Goal: Check status: Check status

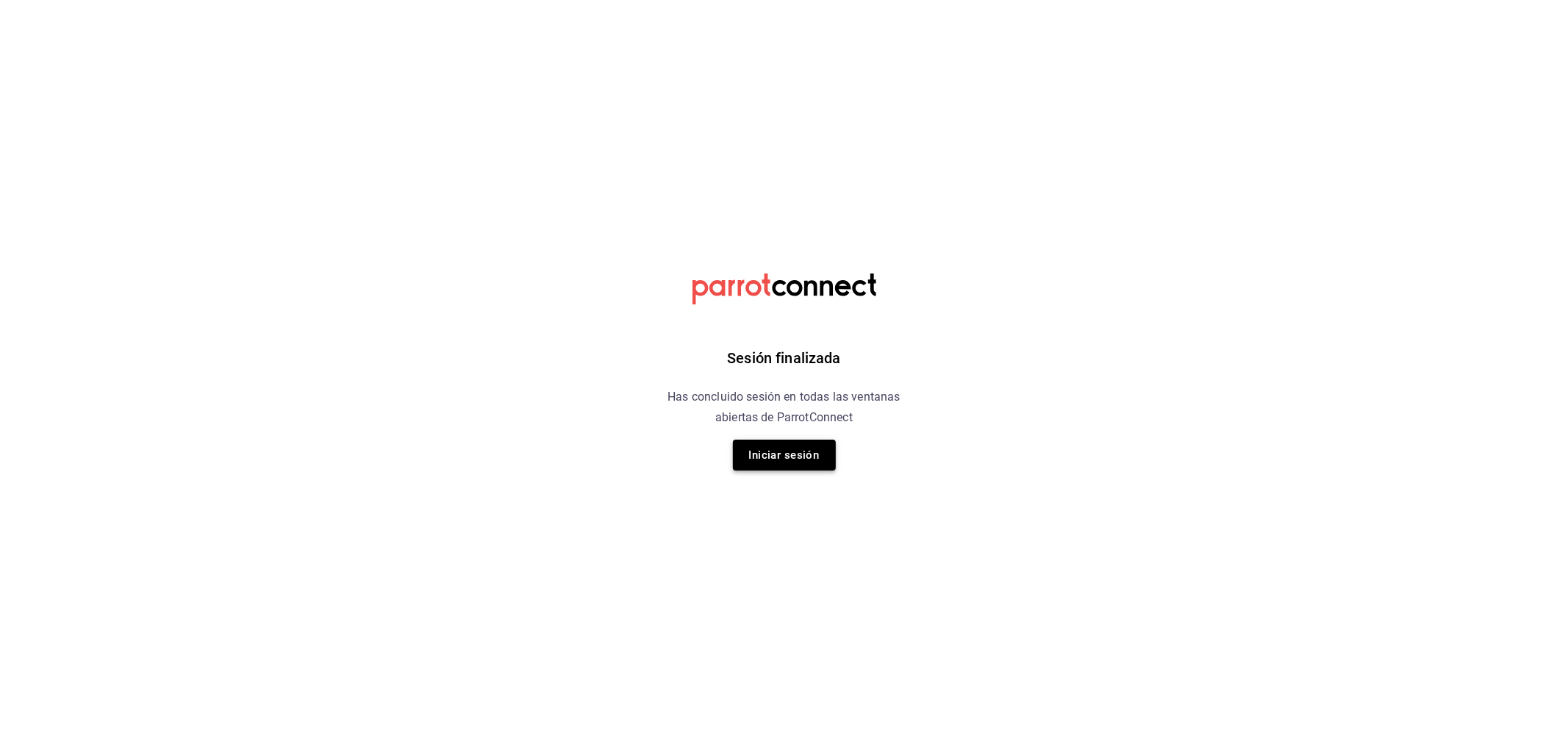
click at [753, 454] on button "Iniciar sesión" at bounding box center [785, 455] width 103 height 31
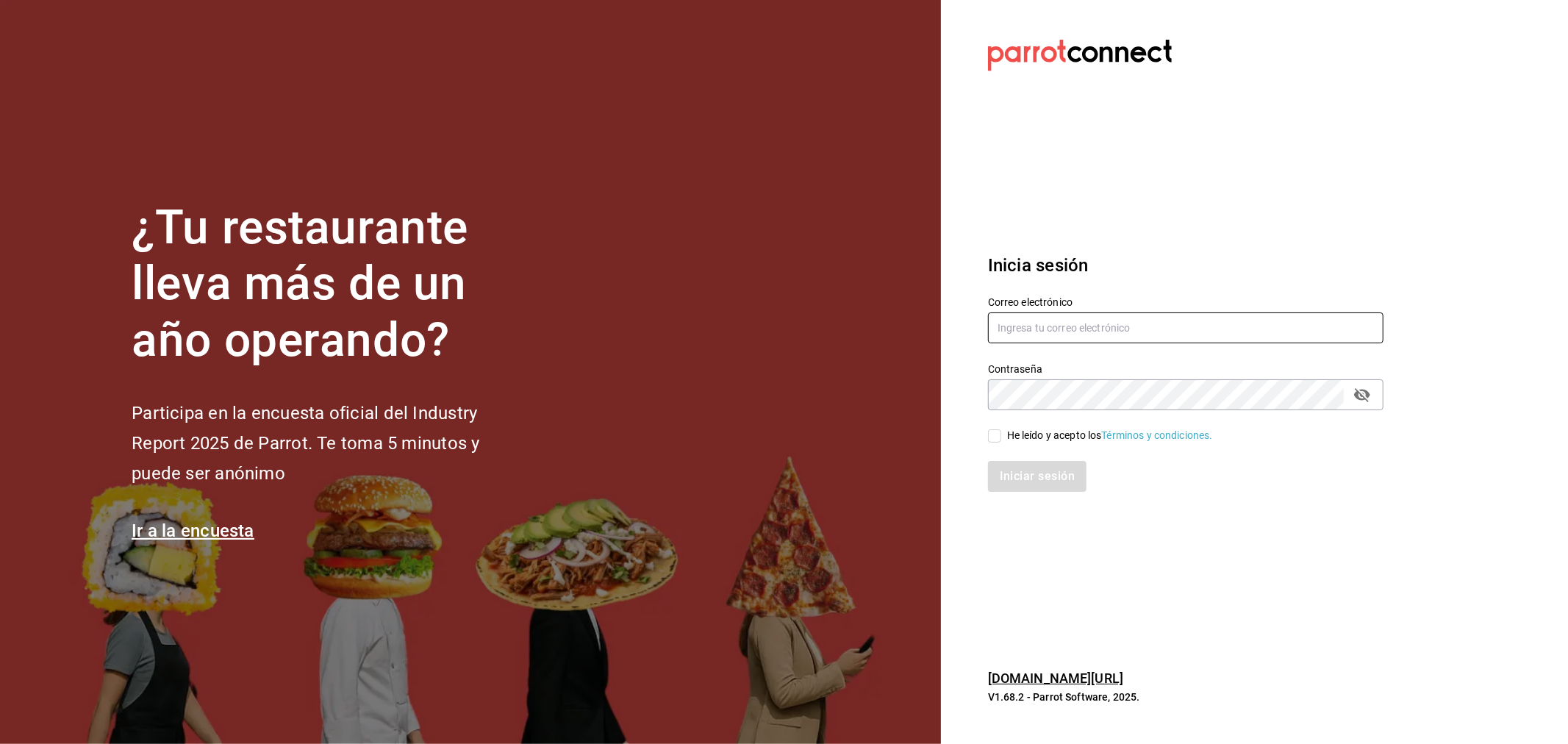
type input "omar.cid@cofkicafe.com"
click at [1003, 429] on span "He leído y acepto los Términos y condiciones." at bounding box center [1106, 435] width 212 height 15
click at [1001, 429] on input "He leído y acepto los Términos y condiciones." at bounding box center [994, 435] width 13 height 13
checkbox input "true"
click at [1024, 473] on button "Iniciar sesión" at bounding box center [1038, 476] width 100 height 31
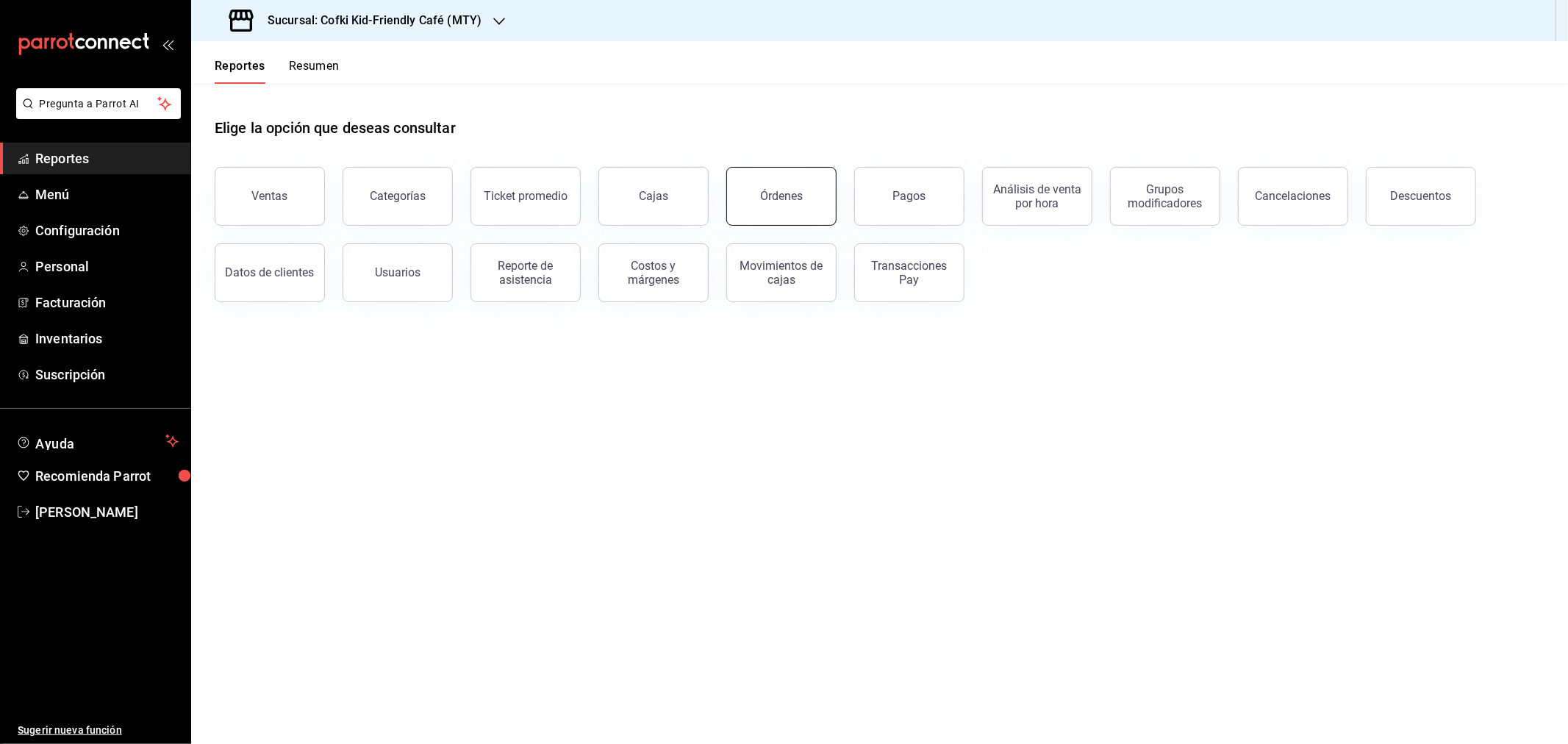
click at [769, 189] on div "Órdenes" at bounding box center [781, 196] width 42 height 14
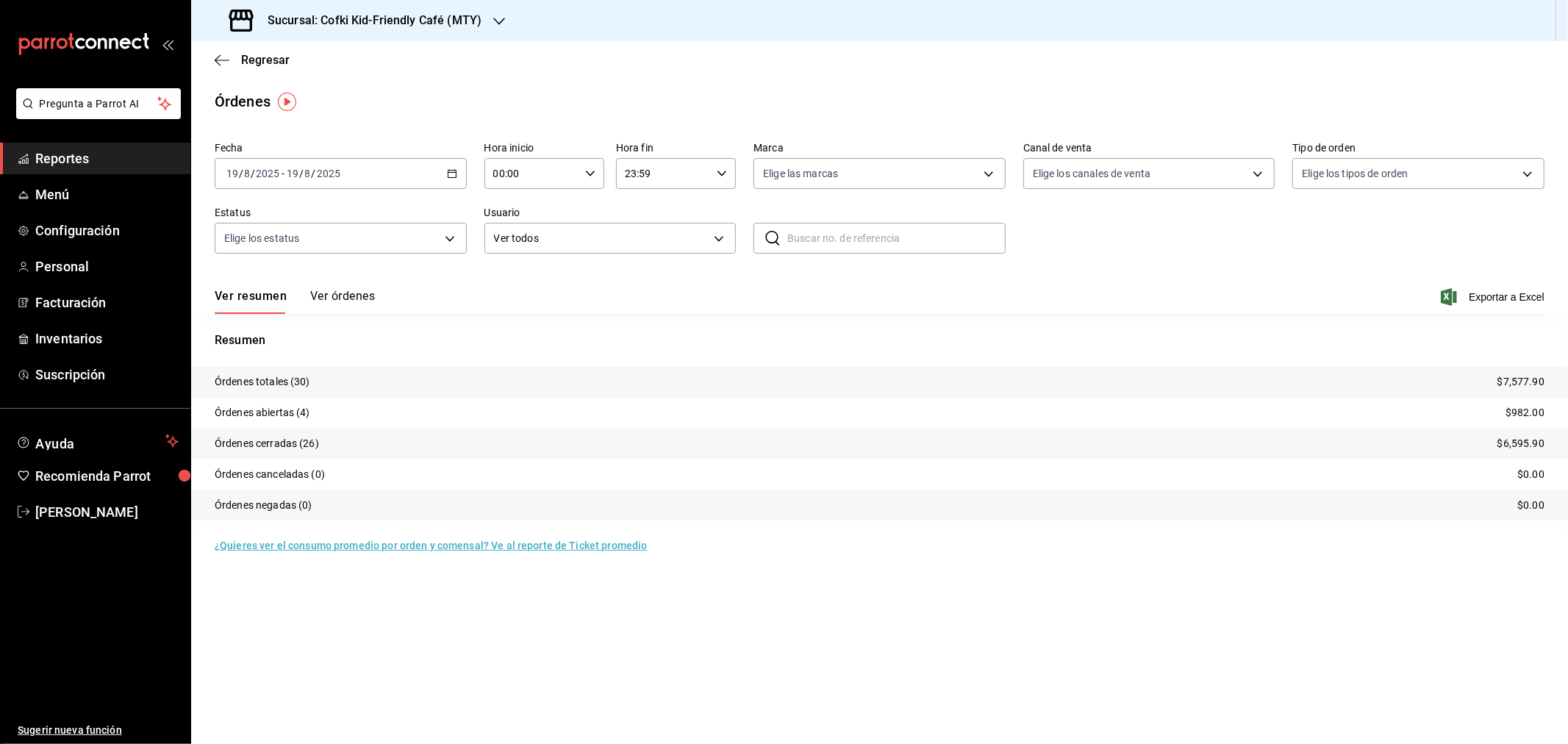
click at [466, 19] on h3 "Sucursal: Cofki Kid-Friendly Café (MTY)" at bounding box center [368, 20] width 225 height 18
click at [334, 92] on div "Cofki Cafe (La Aurora)" at bounding box center [302, 97] width 197 height 15
click at [346, 289] on button "Ver órdenes" at bounding box center [342, 301] width 65 height 25
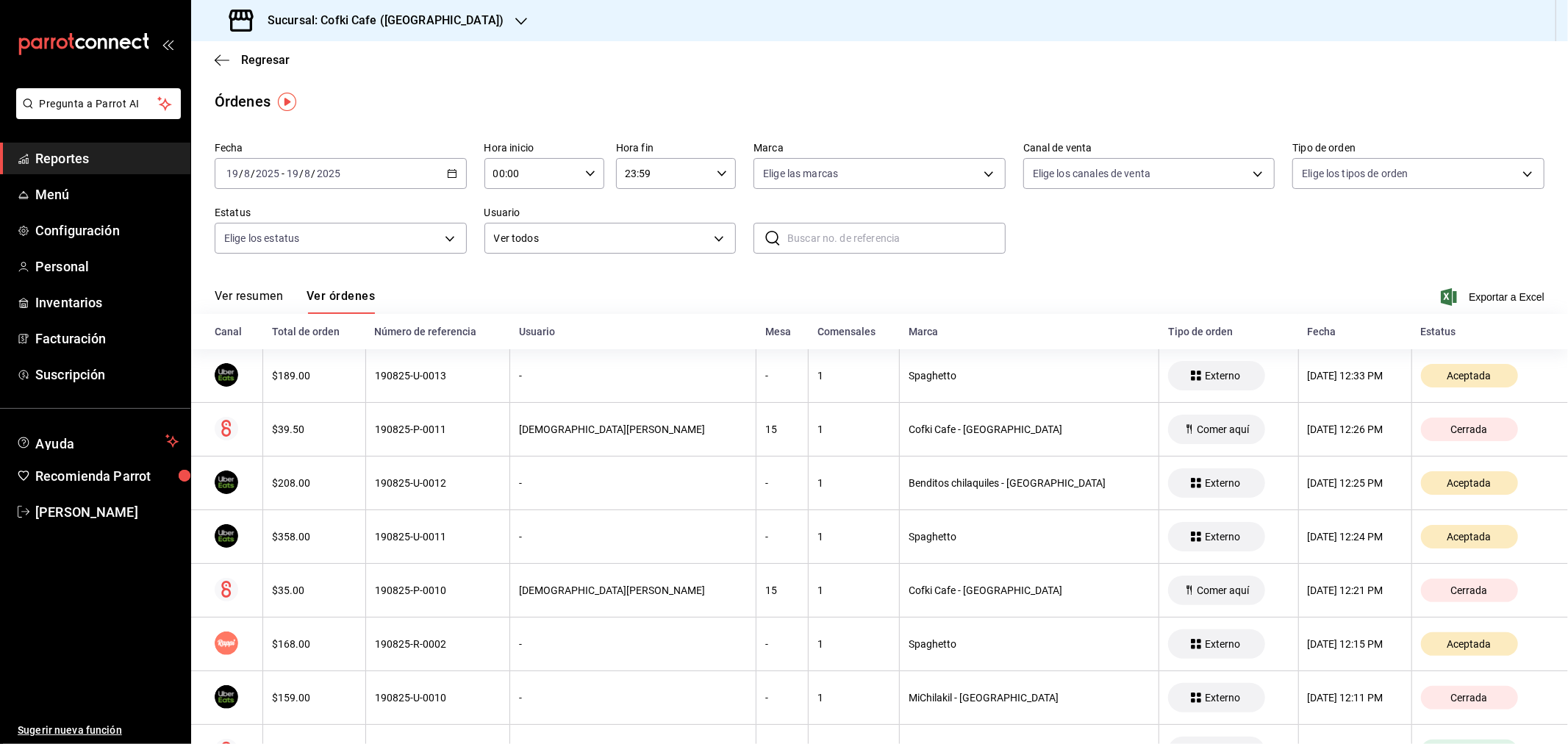
click at [1522, 72] on div "Regresar" at bounding box center [879, 60] width 1377 height 38
